Goal: Task Accomplishment & Management: Use online tool/utility

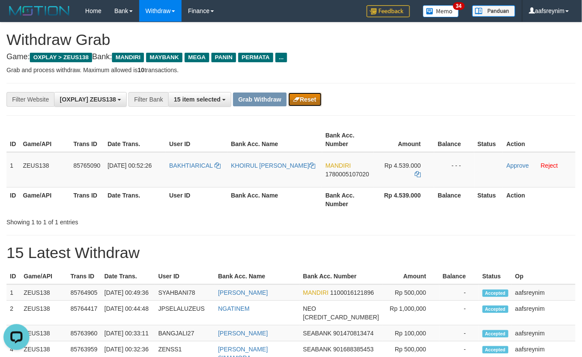
click at [314, 94] on button "Reset" at bounding box center [304, 100] width 33 height 14
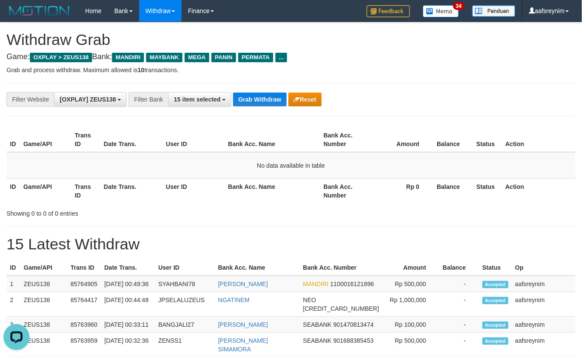
click at [24, 129] on th "Game/API" at bounding box center [45, 140] width 51 height 25
click at [245, 96] on button "Grab Withdraw" at bounding box center [259, 100] width 53 height 14
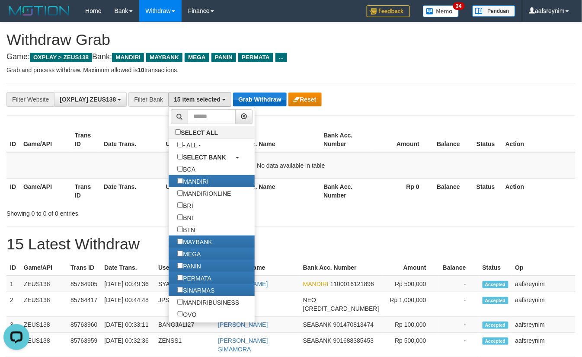
scroll to position [22, 0]
click at [244, 100] on button "Grab Withdraw" at bounding box center [259, 100] width 53 height 14
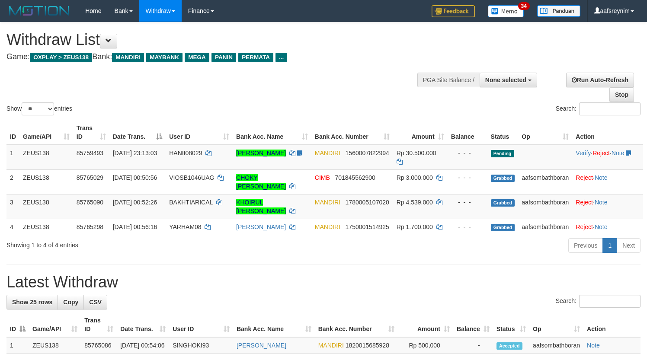
select select
select select "**"
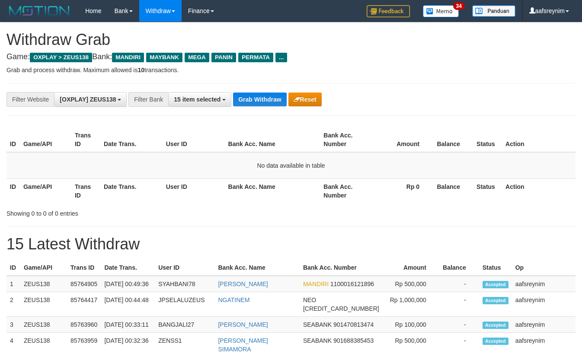
click at [247, 103] on button "Grab Withdraw" at bounding box center [259, 100] width 53 height 14
click at [245, 102] on button "Grab Withdraw" at bounding box center [259, 100] width 53 height 14
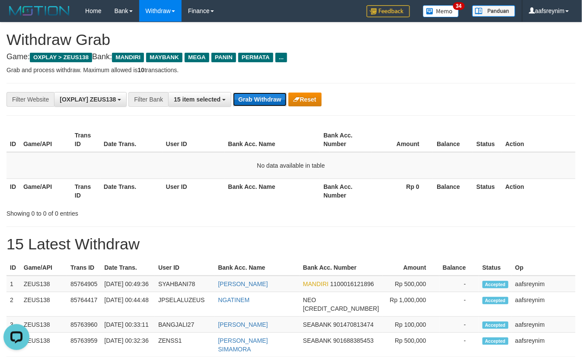
click at [260, 97] on button "Grab Withdraw" at bounding box center [259, 100] width 53 height 14
